Goal: Task Accomplishment & Management: Manage account settings

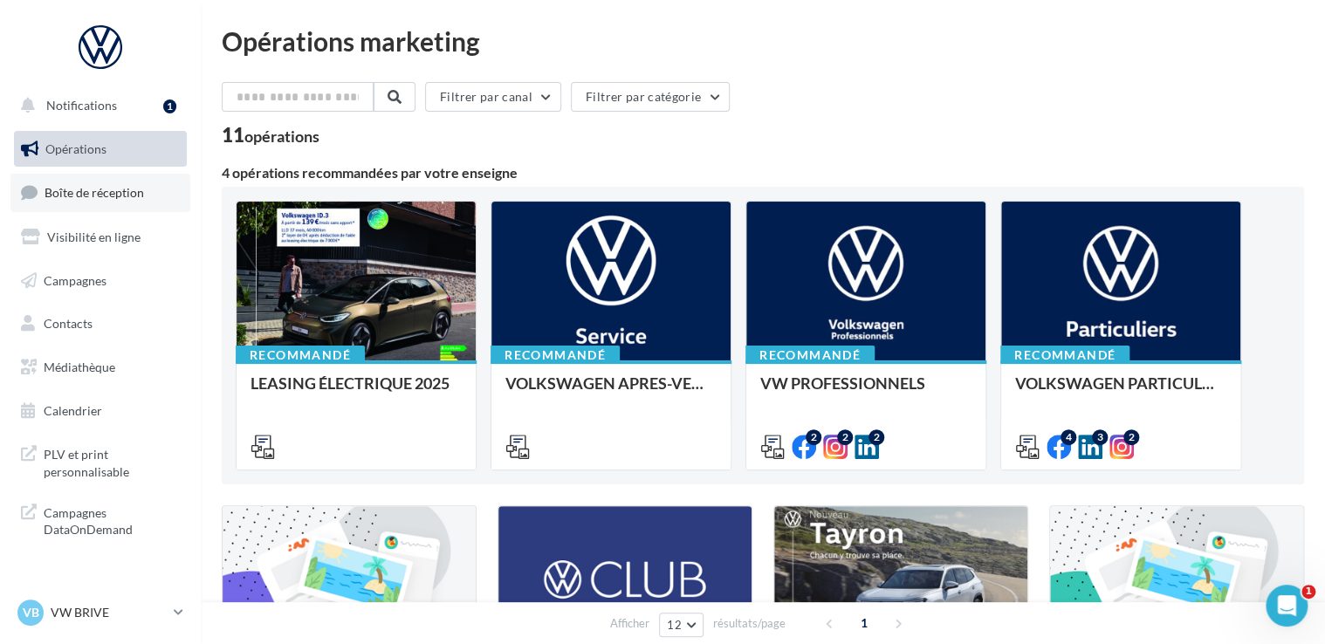
click at [104, 199] on span "Boîte de réception" at bounding box center [95, 192] width 100 height 15
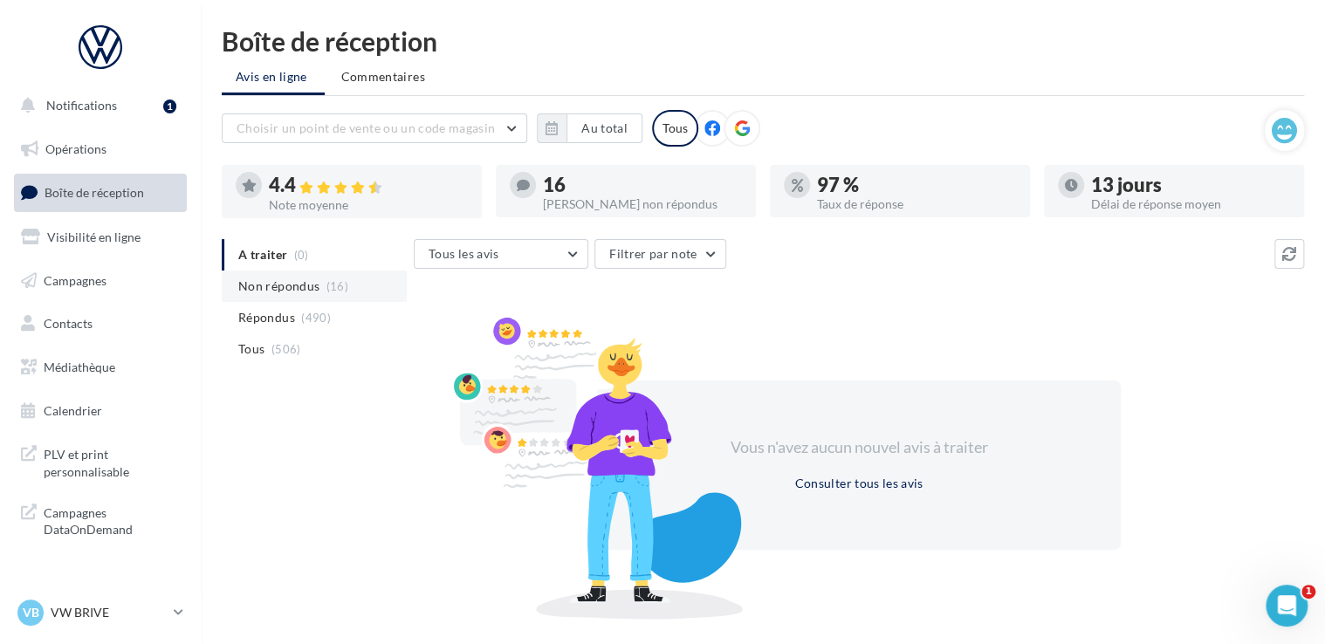
click at [287, 279] on span "Non répondus" at bounding box center [278, 286] width 81 height 17
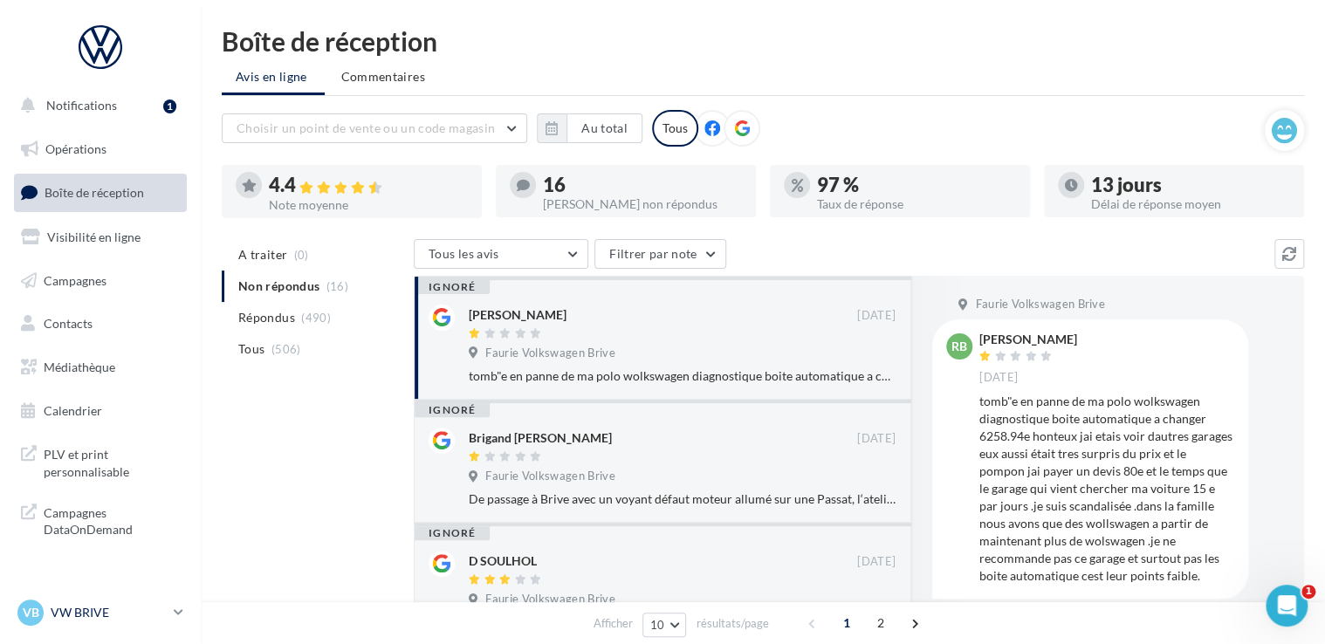
click at [94, 611] on p "VW BRIVE" at bounding box center [109, 612] width 116 height 17
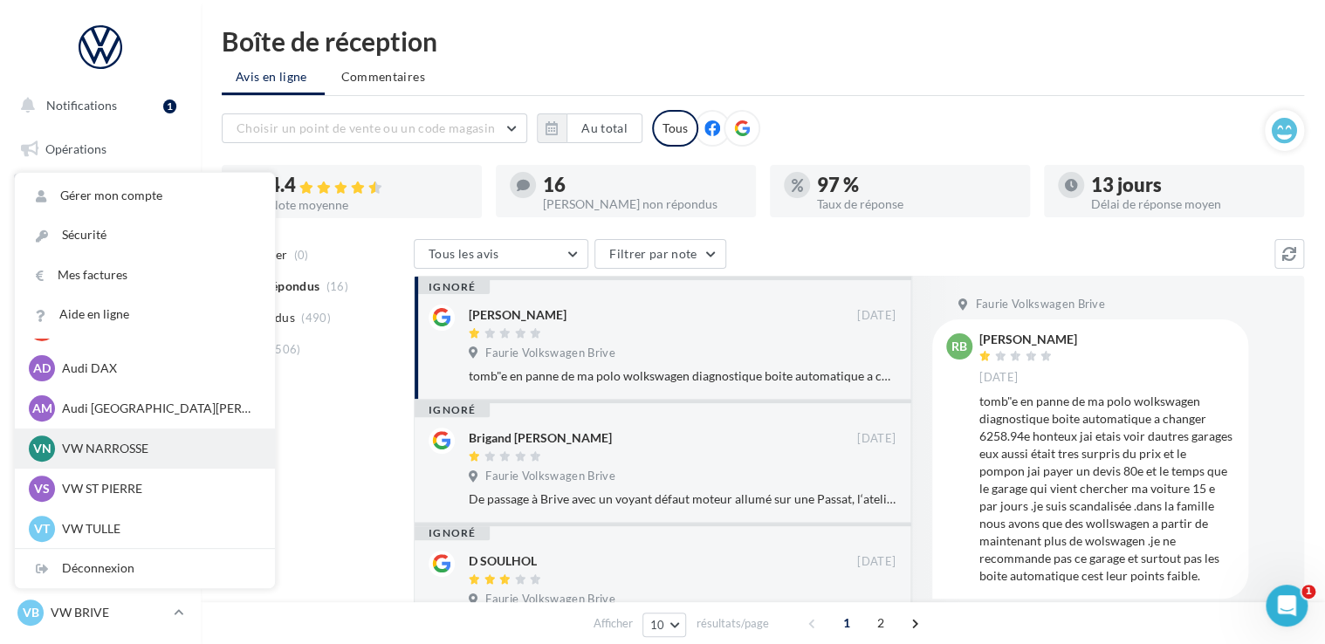
scroll to position [120, 0]
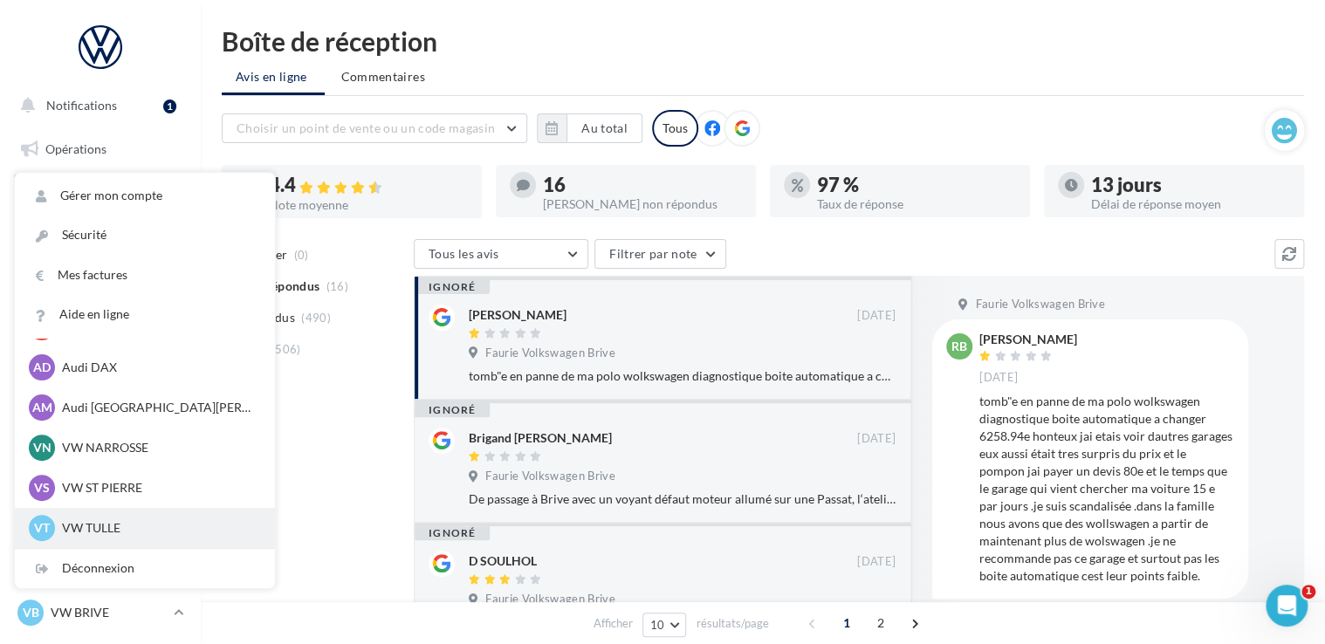
click at [109, 526] on p "VW TULLE" at bounding box center [158, 527] width 192 height 17
